Goal: Task Accomplishment & Management: Use online tool/utility

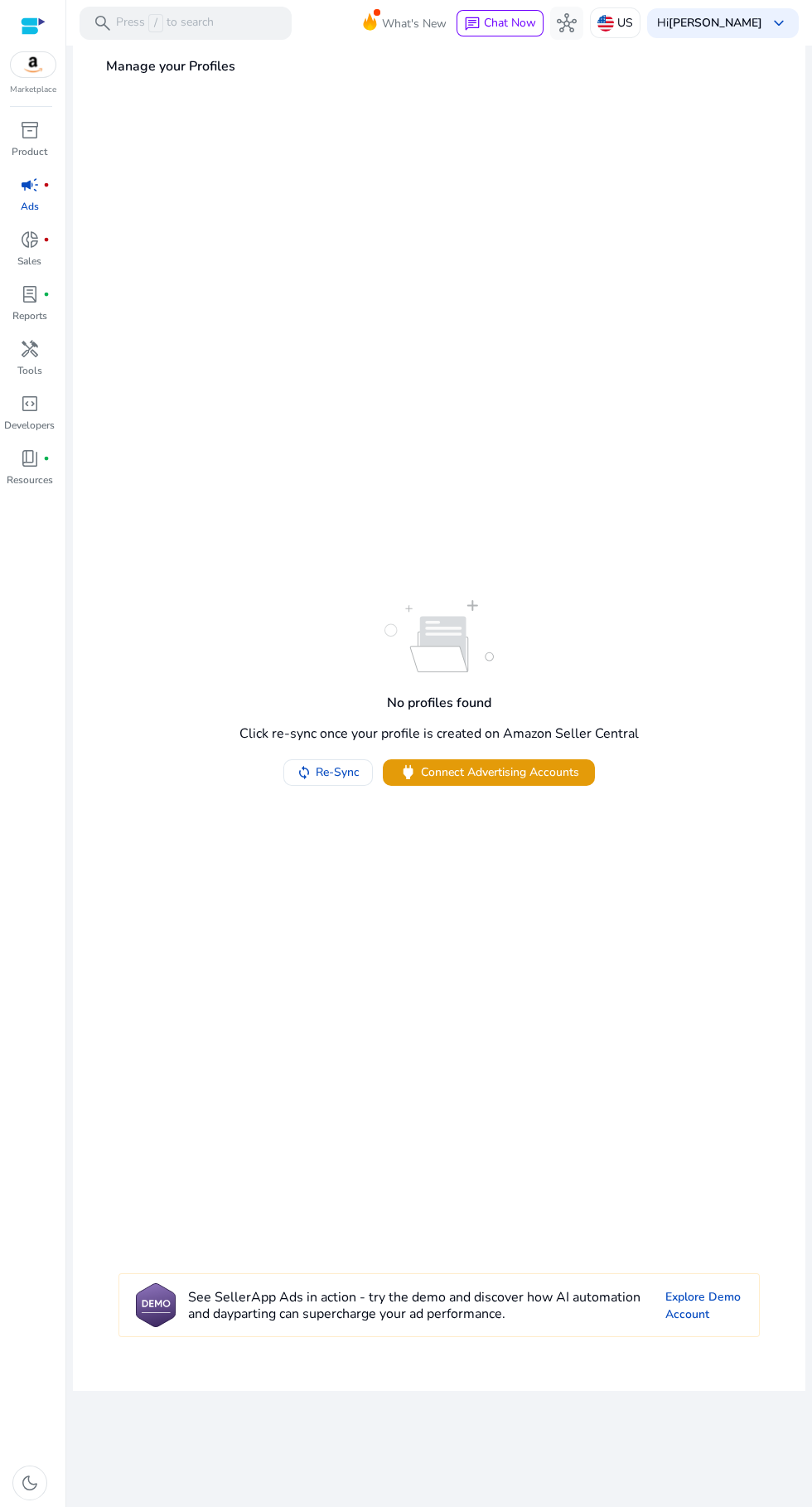
click at [528, 780] on span "Connect Advertising Accounts" at bounding box center [499, 771] width 158 height 17
click at [57, 77] on div "Marketplace" at bounding box center [33, 47] width 66 height 96
click at [49, 266] on link "donut_small fiber_manual_record Sales" at bounding box center [29, 254] width 58 height 55
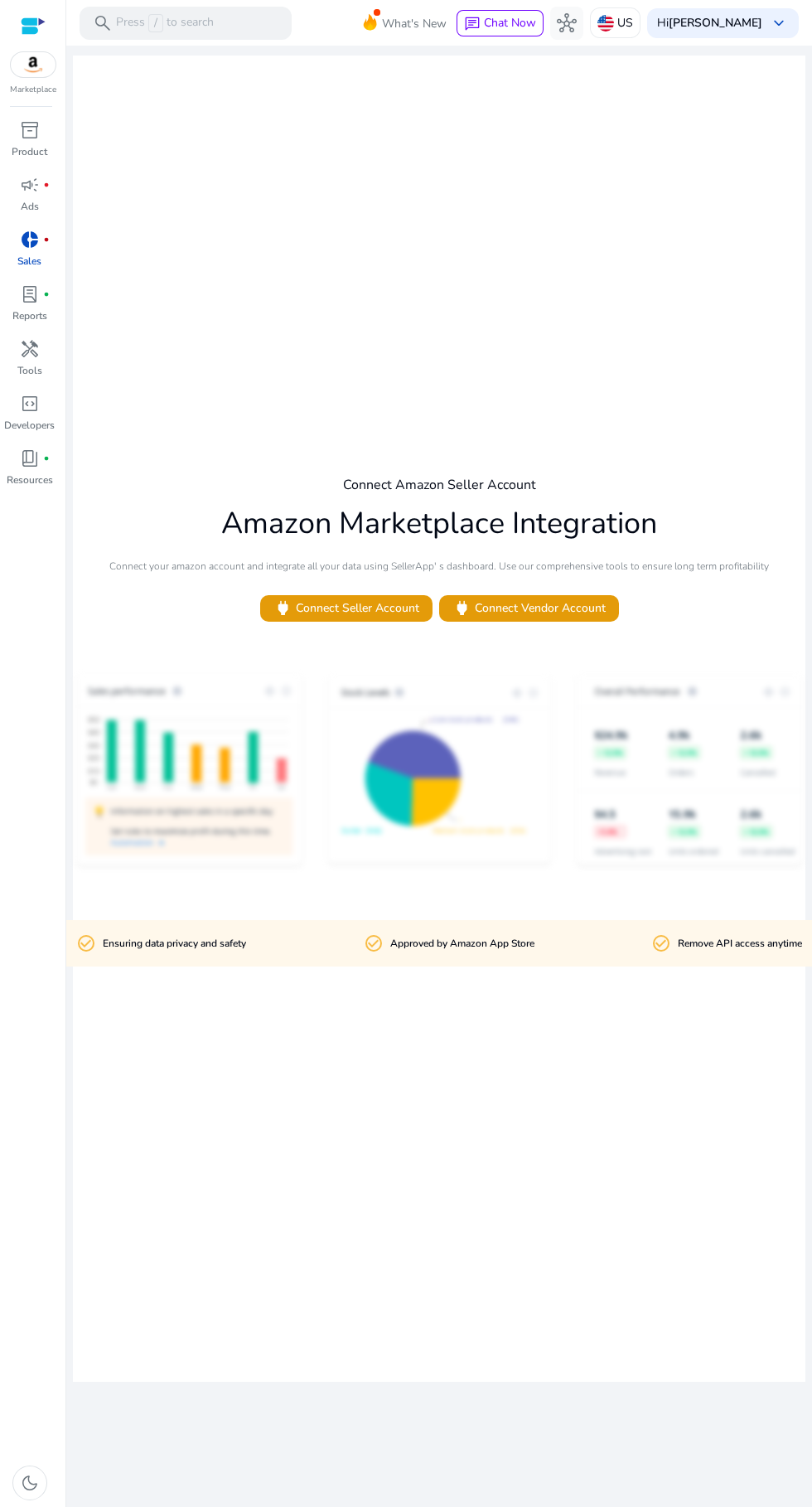
click at [269, 32] on div "search Press / to search" at bounding box center [185, 23] width 212 height 33
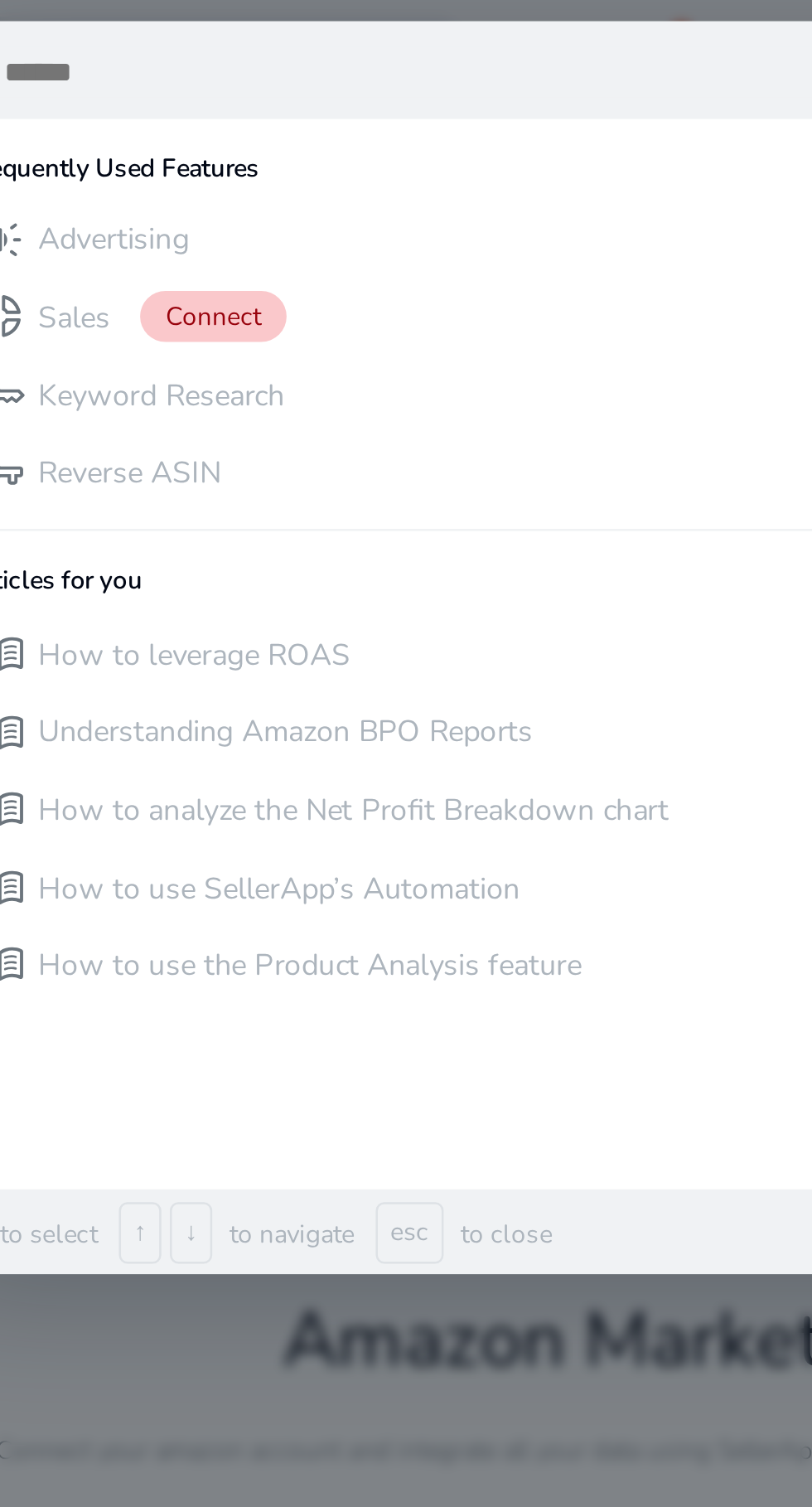
click at [254, 31] on input "text" at bounding box center [357, 28] width 492 height 20
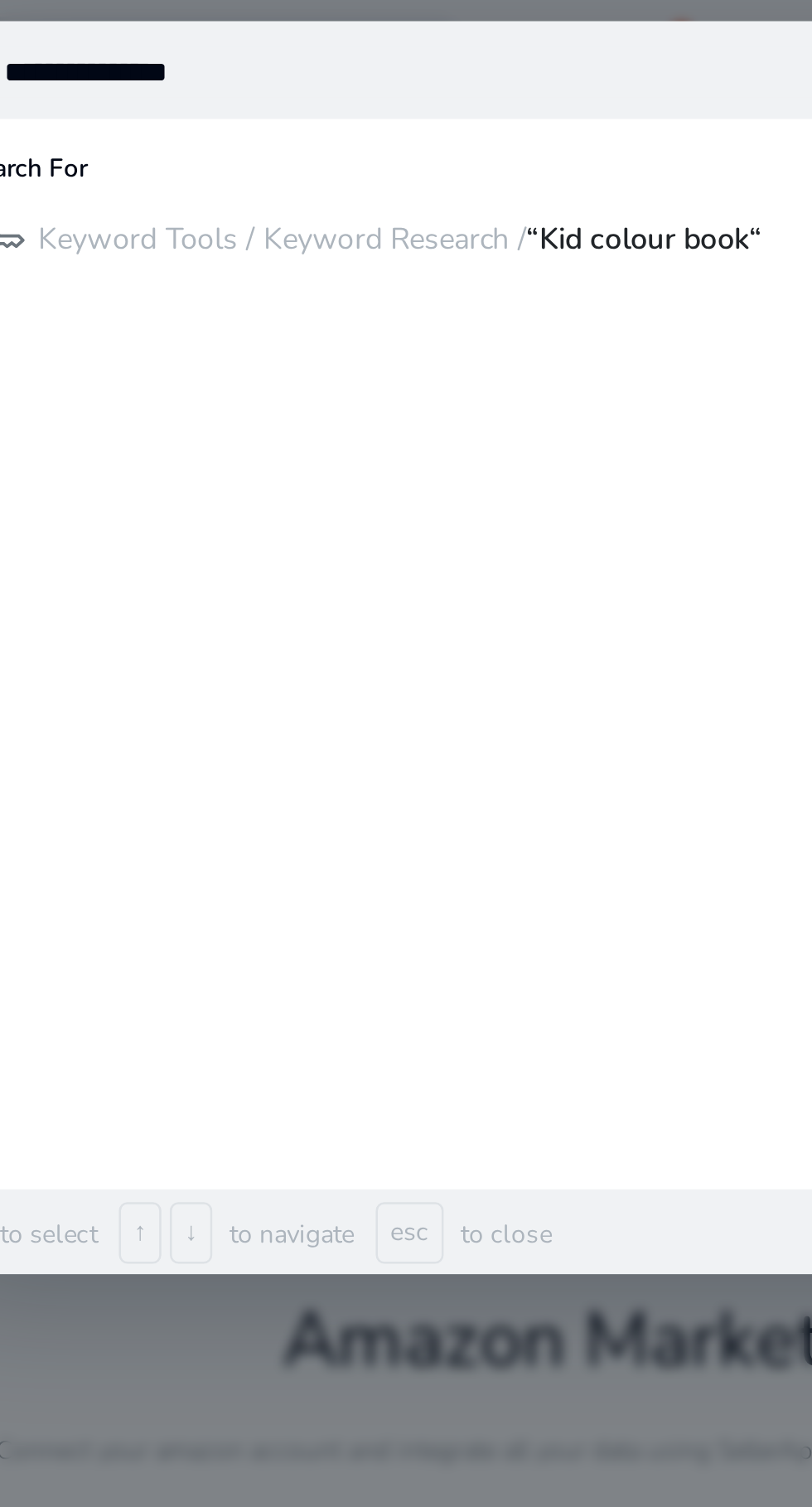
type input "**********"
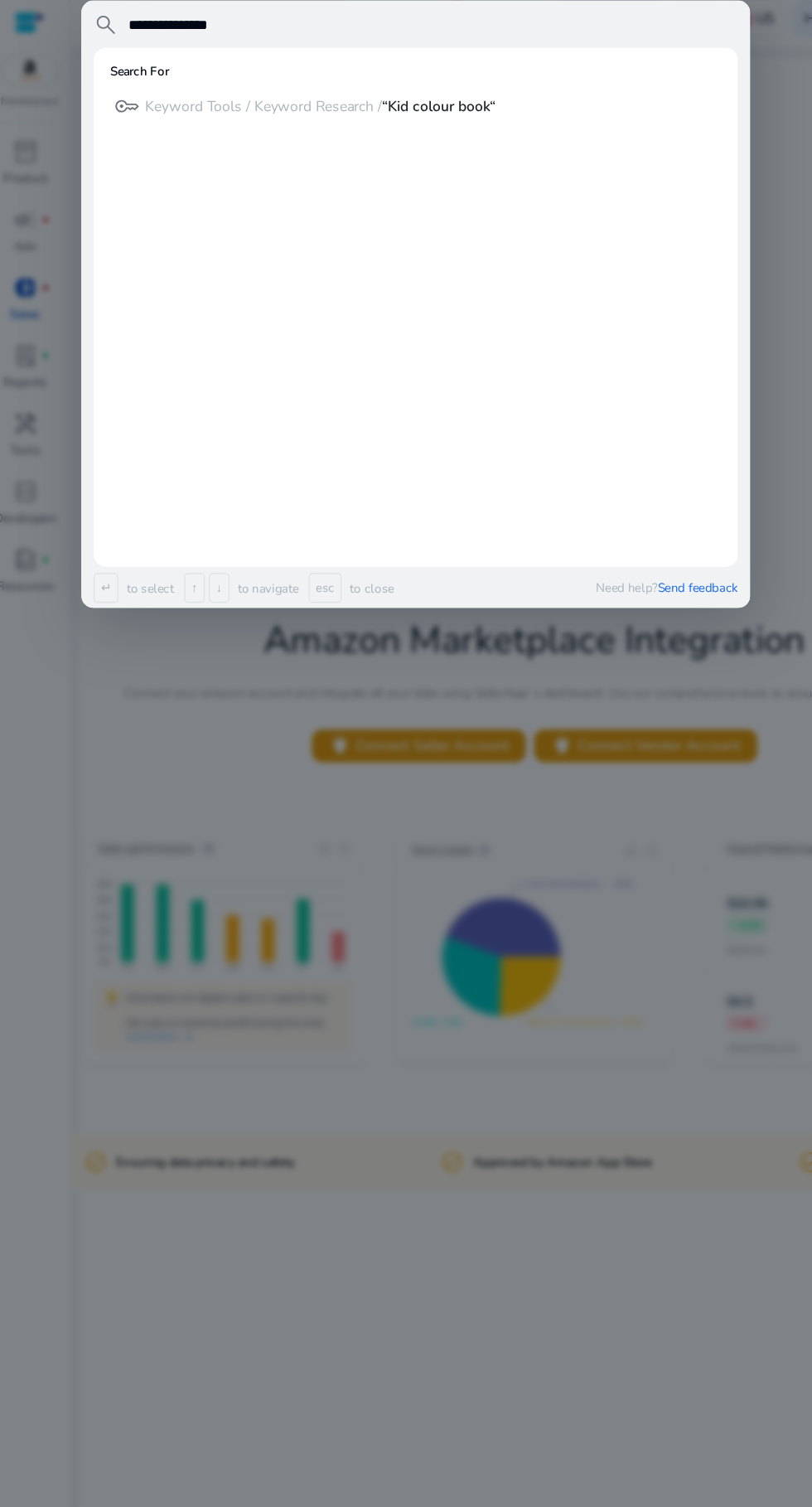
click at [425, 100] on div "key Keyword Tools / Keyword Research / “Kid colour book“" at bounding box center [343, 93] width 492 height 27
